Goal: Information Seeking & Learning: Learn about a topic

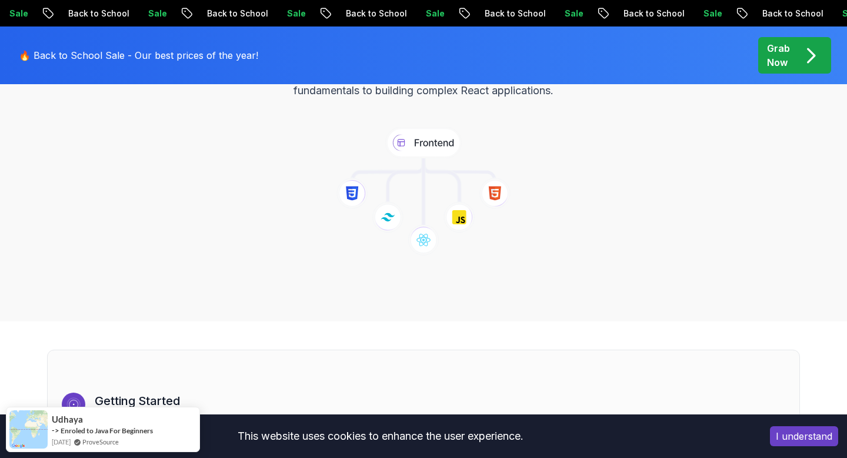
scroll to position [189, 0]
click at [391, 221] on icon at bounding box center [388, 220] width 32 height 32
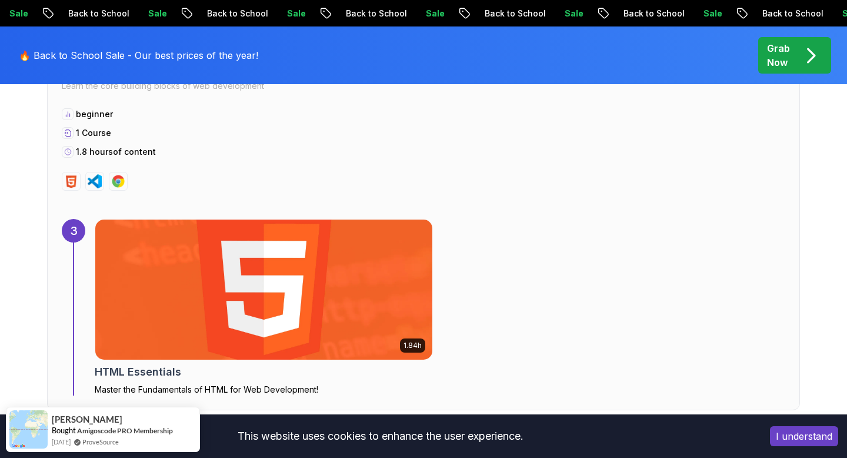
scroll to position [1600, 0]
click at [277, 255] on img at bounding box center [264, 290] width 354 height 147
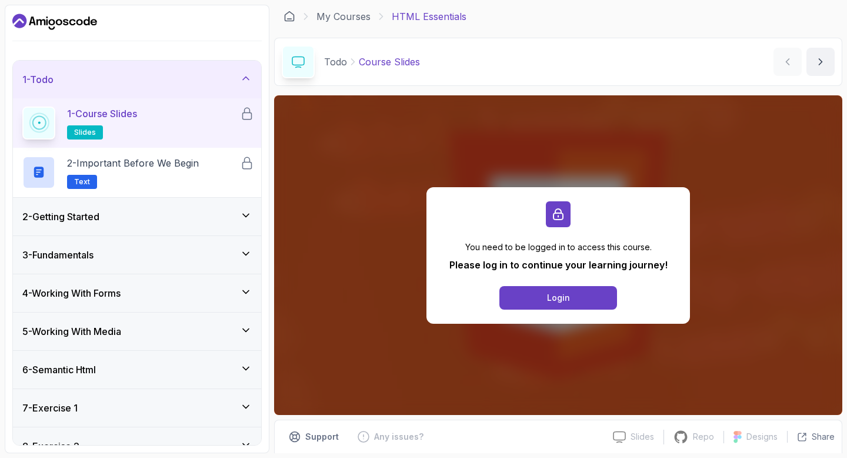
click at [172, 220] on div "2 - Getting Started" at bounding box center [136, 216] width 229 height 14
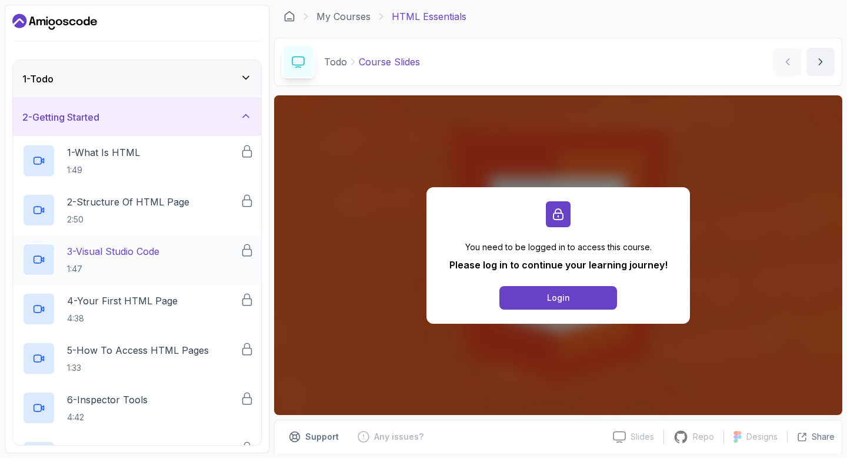
scroll to position [579, 0]
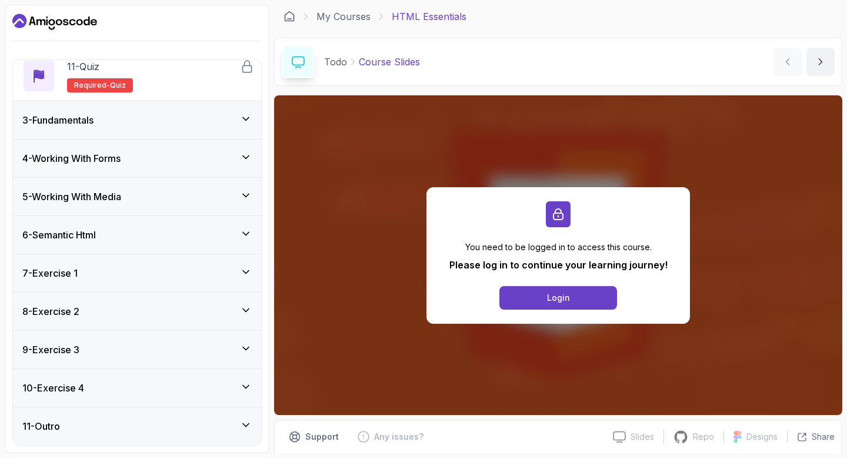
click at [180, 262] on div "7 - Exercise 1" at bounding box center [137, 273] width 248 height 38
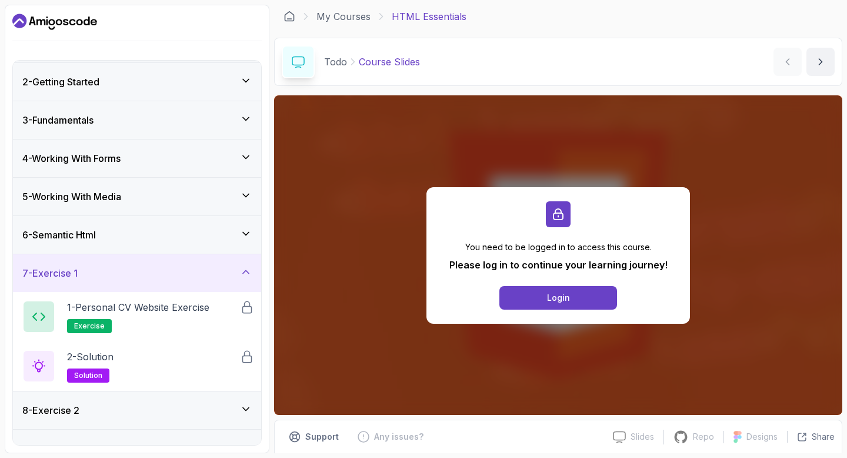
scroll to position [134, 0]
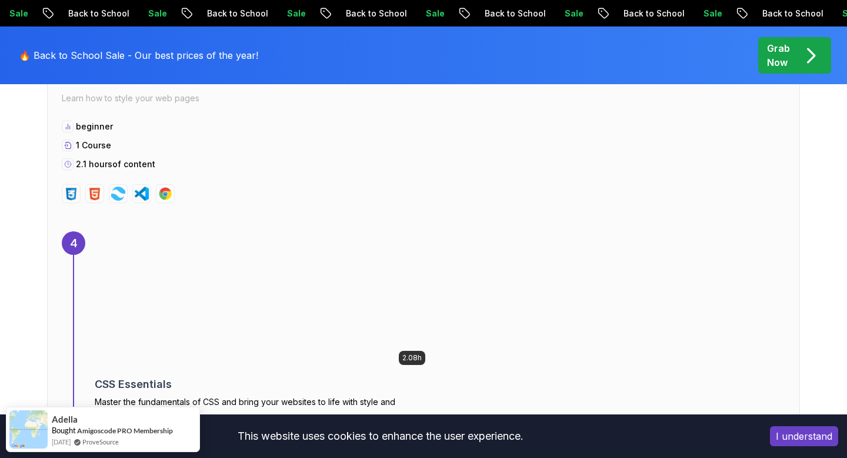
scroll to position [2018, 0]
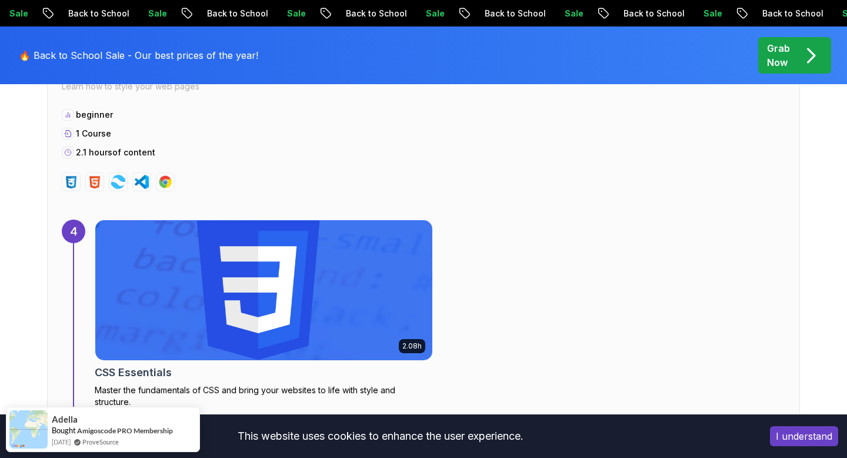
click at [210, 286] on img at bounding box center [263, 290] width 337 height 140
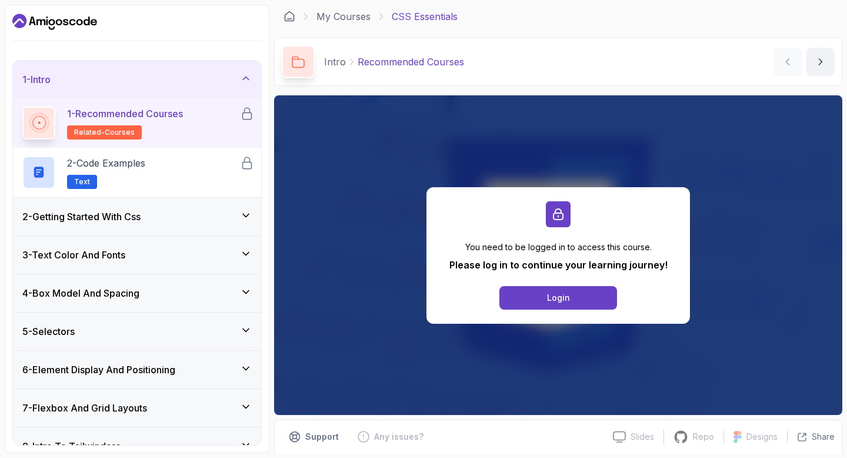
scroll to position [58, 0]
